Goal: Check status: Check status

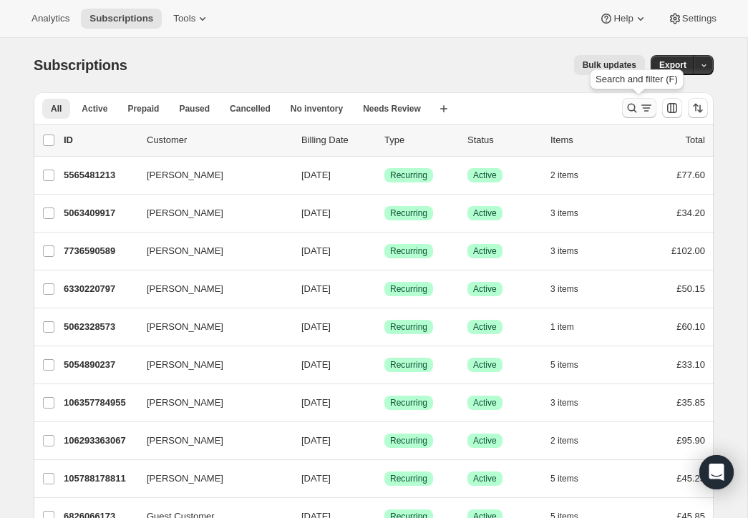
click at [630, 103] on icon "Search and filter results" at bounding box center [632, 108] width 14 height 14
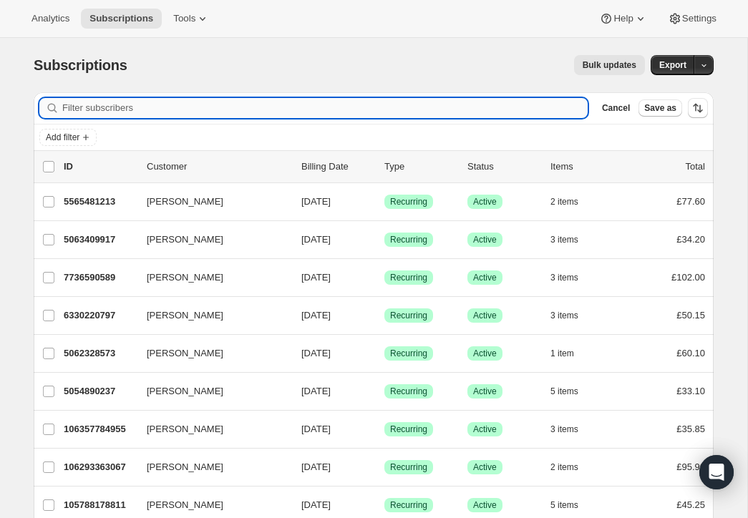
click at [250, 107] on input "Filter subscribers" at bounding box center [324, 108] width 525 height 20
paste input "[PERSON_NAME]"
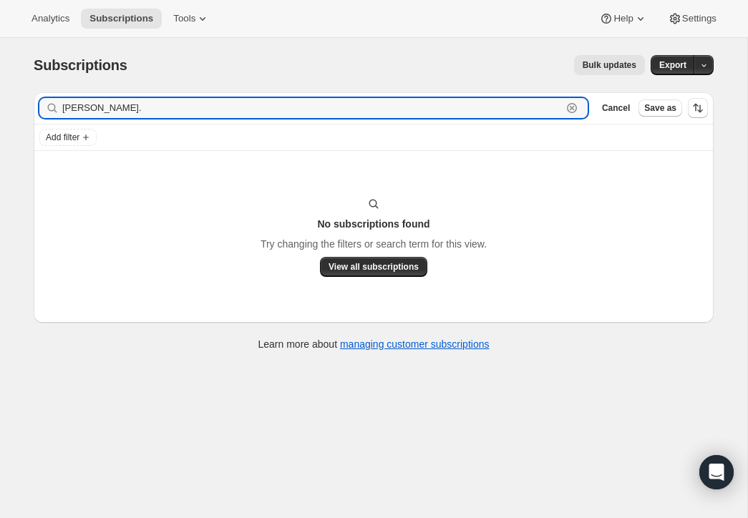
drag, startPoint x: 79, startPoint y: 110, endPoint x: 55, endPoint y: 106, distance: 24.7
click at [55, 106] on div "[PERSON_NAME]. Clear" at bounding box center [313, 108] width 548 height 20
click at [122, 107] on input "Clinch." at bounding box center [311, 108] width 499 height 20
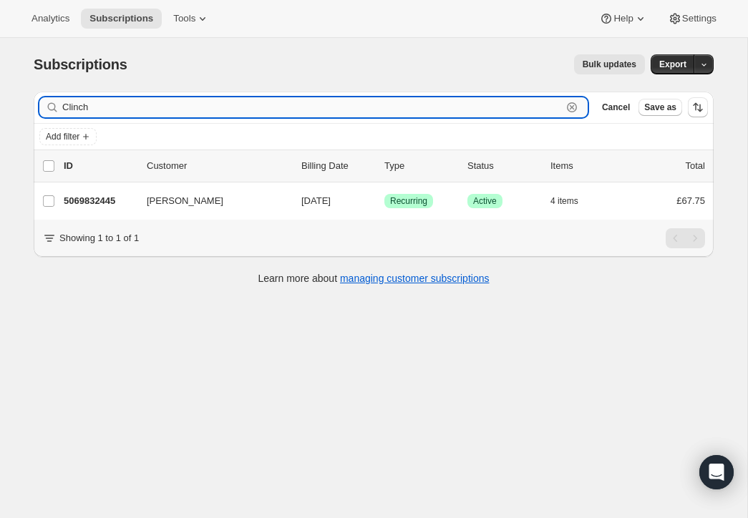
scroll to position [38, 0]
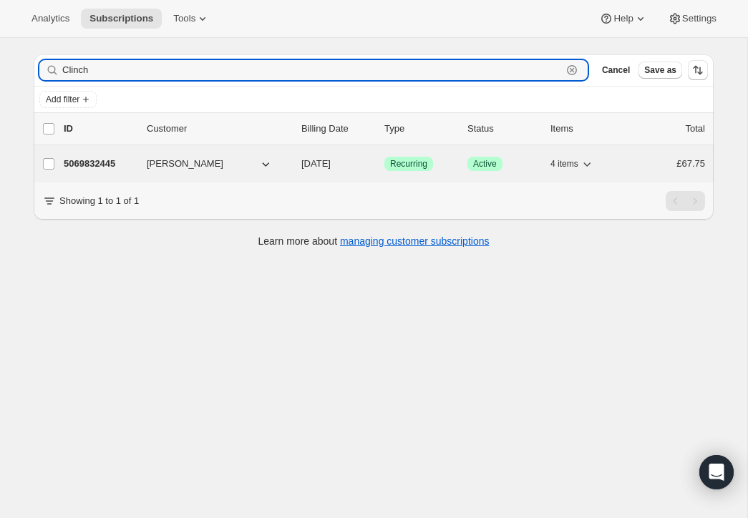
type input "Clinch"
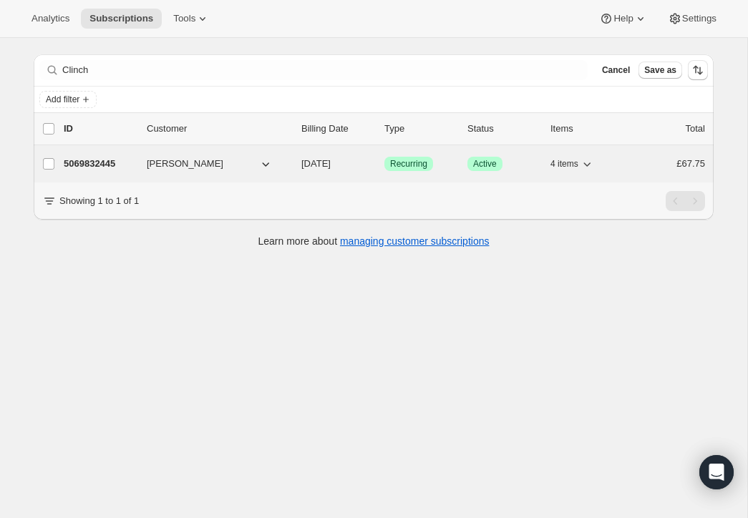
click at [130, 160] on p "5069832445" at bounding box center [100, 164] width 72 height 14
